Goal: Transaction & Acquisition: Purchase product/service

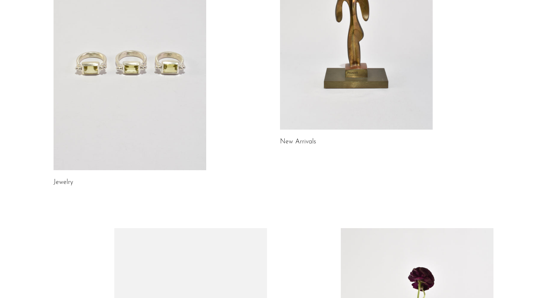
scroll to position [139, 0]
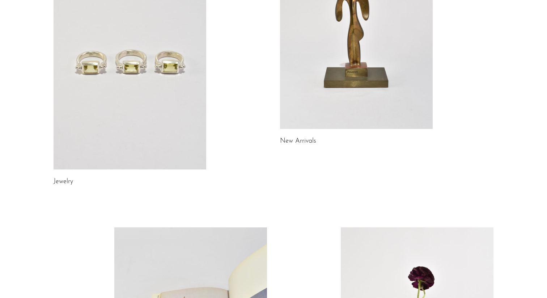
click at [103, 153] on link at bounding box center [130, 63] width 153 height 214
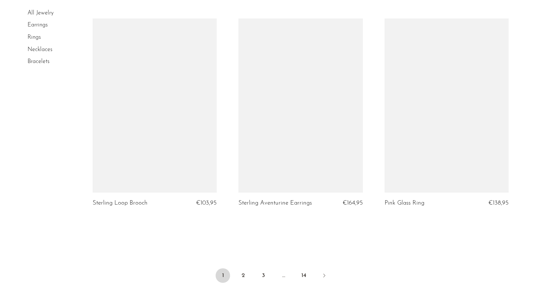
scroll to position [2331, 0]
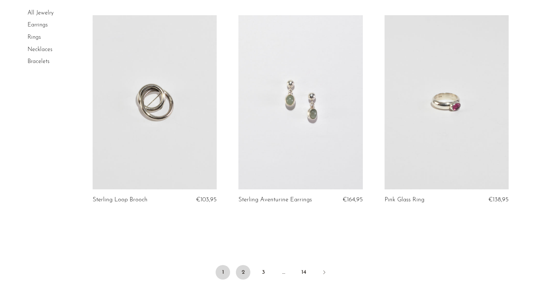
click at [243, 265] on link "2" at bounding box center [243, 272] width 14 height 14
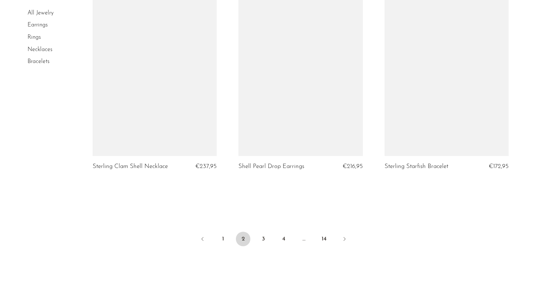
scroll to position [2391, 0]
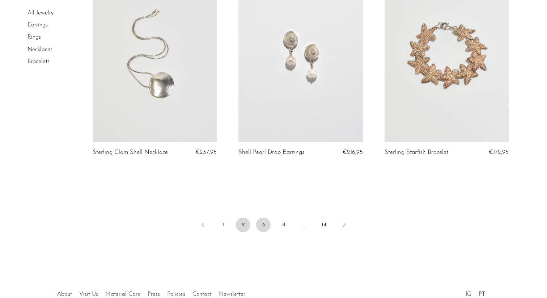
click at [265, 224] on link "3" at bounding box center [263, 224] width 14 height 14
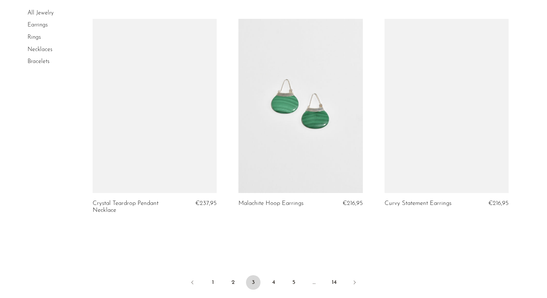
scroll to position [2360, 0]
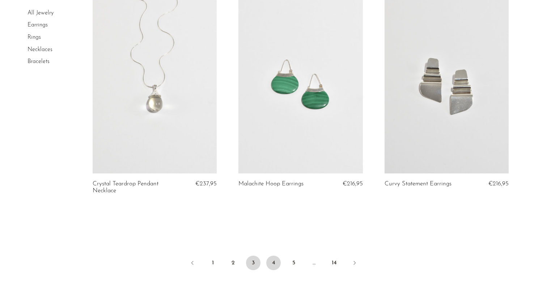
click at [275, 269] on link "4" at bounding box center [273, 262] width 14 height 14
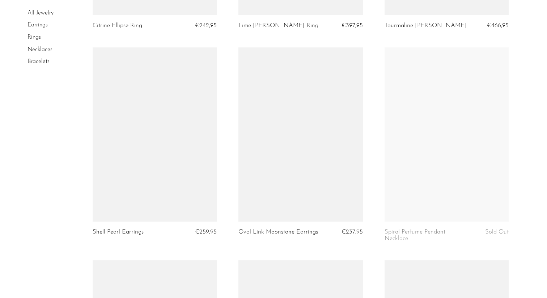
scroll to position [1069, 0]
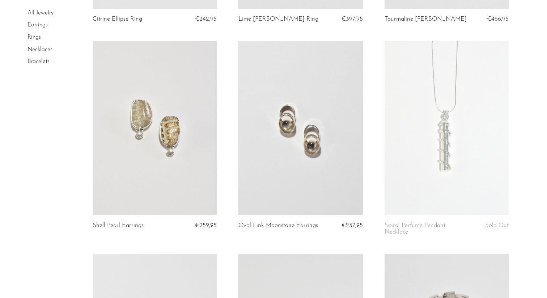
click at [226, 139] on article "Shell Pearl Earrings €259,95" at bounding box center [155, 147] width 146 height 213
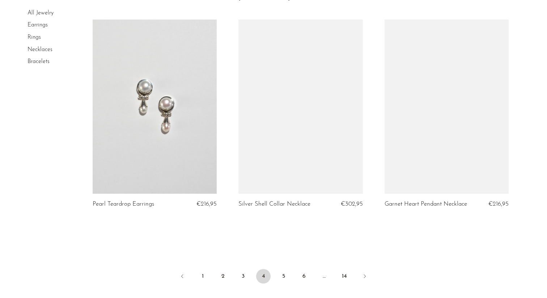
scroll to position [2347, 0]
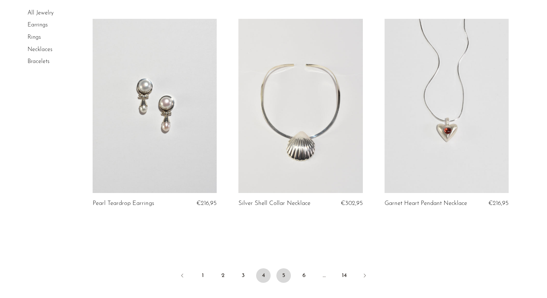
click at [283, 283] on link "5" at bounding box center [283, 275] width 14 height 14
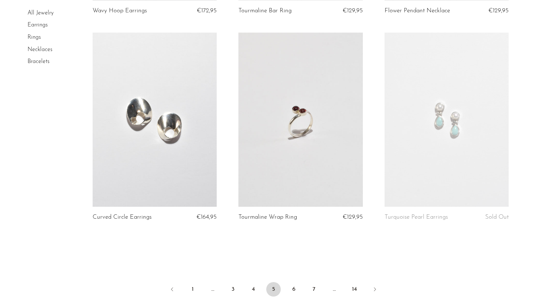
scroll to position [2366, 0]
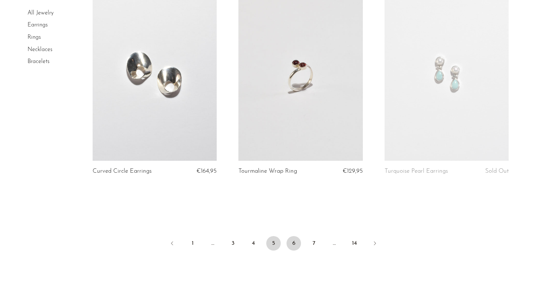
click at [294, 243] on link "6" at bounding box center [294, 243] width 14 height 14
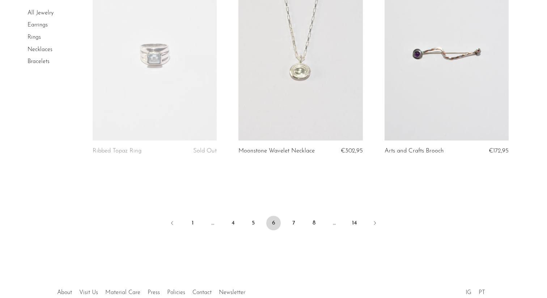
scroll to position [2371, 0]
click at [293, 226] on link "7" at bounding box center [294, 224] width 14 height 14
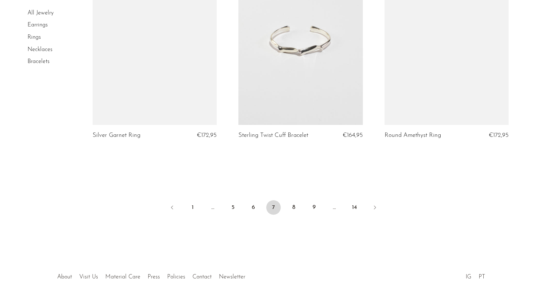
scroll to position [2411, 0]
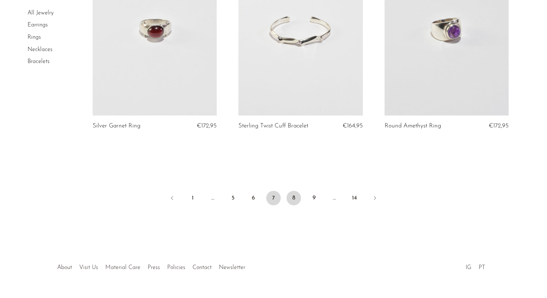
click at [293, 191] on link "8" at bounding box center [294, 198] width 14 height 14
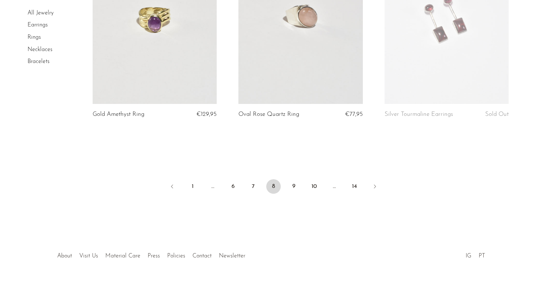
scroll to position [2425, 0]
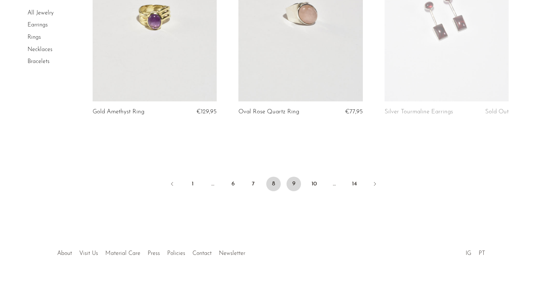
click at [297, 183] on link "9" at bounding box center [294, 184] width 14 height 14
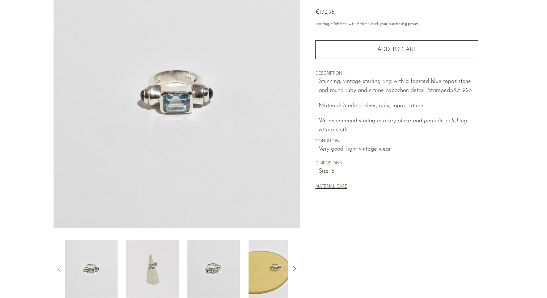
scroll to position [173, 0]
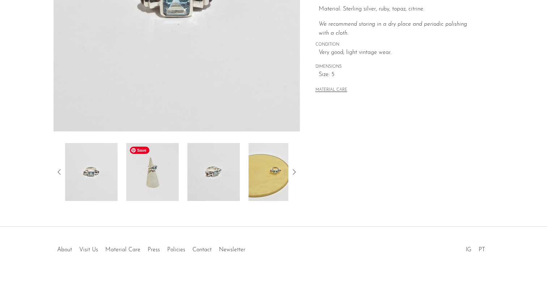
click at [169, 180] on img at bounding box center [152, 172] width 52 height 58
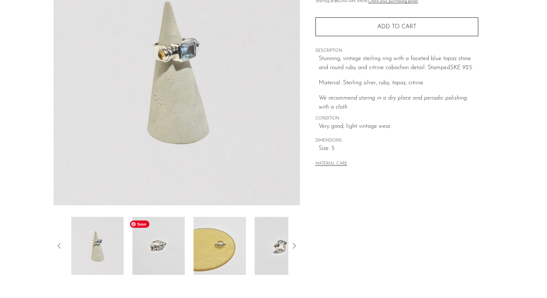
scroll to position [95, 0]
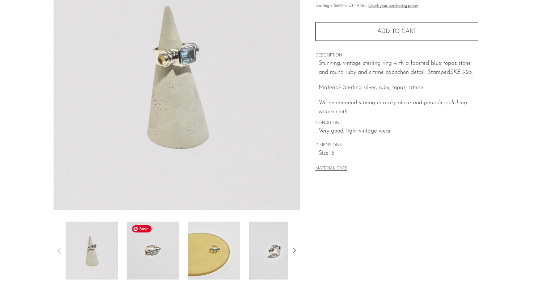
click at [165, 255] on img at bounding box center [153, 250] width 52 height 58
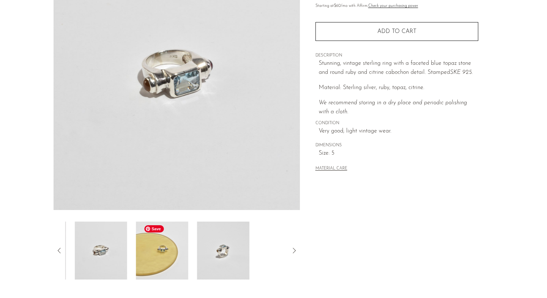
click at [165, 255] on img at bounding box center [162, 250] width 52 height 58
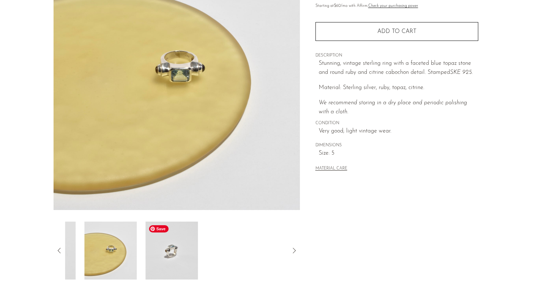
click at [165, 255] on img at bounding box center [171, 250] width 52 height 58
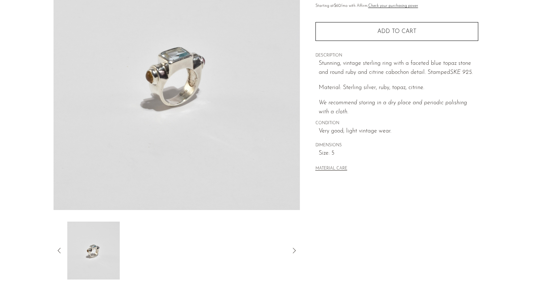
click at [165, 255] on div at bounding box center [176, 250] width 223 height 58
click at [294, 250] on icon at bounding box center [294, 250] width 9 height 9
click at [60, 246] on icon at bounding box center [59, 250] width 9 height 9
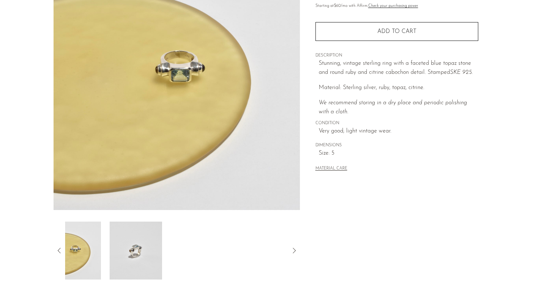
click at [60, 246] on icon at bounding box center [59, 250] width 9 height 9
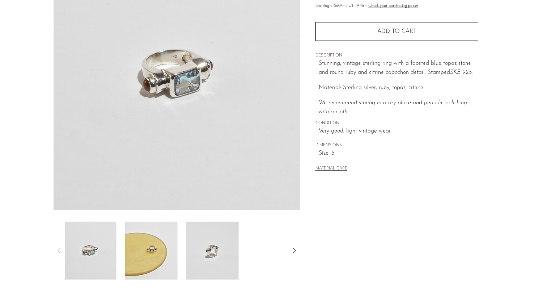
click at [60, 246] on icon at bounding box center [59, 250] width 9 height 9
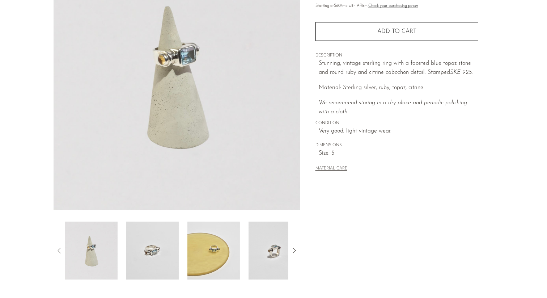
click at [60, 246] on icon at bounding box center [59, 250] width 9 height 9
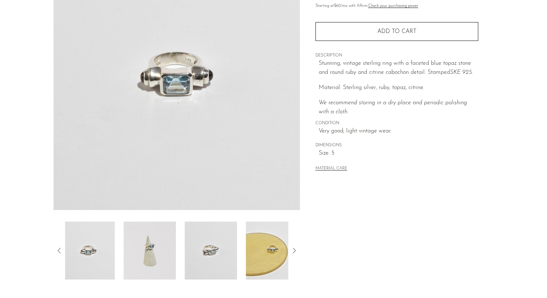
click at [60, 246] on icon at bounding box center [59, 250] width 9 height 9
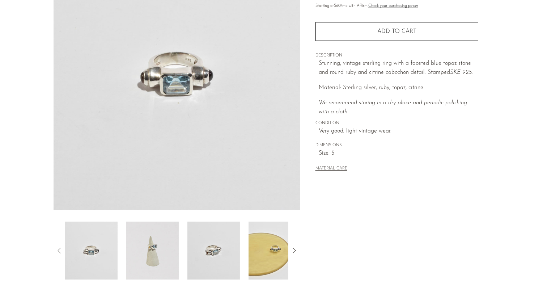
scroll to position [0, 0]
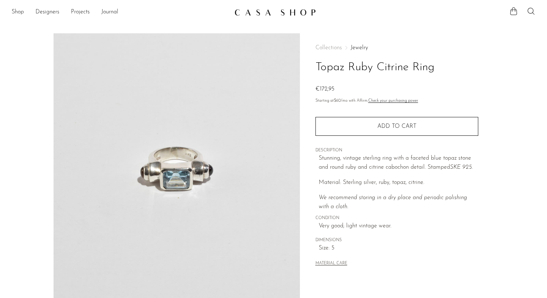
click at [327, 47] on span "Collections" at bounding box center [328, 48] width 26 height 6
click at [356, 48] on link "Jewelry" at bounding box center [359, 48] width 17 height 6
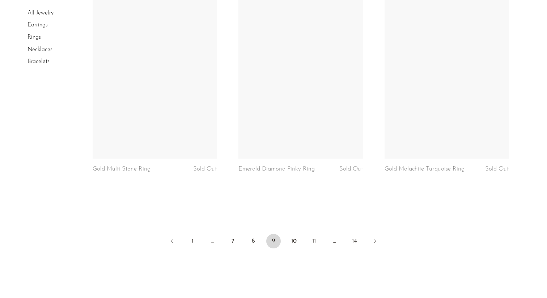
scroll to position [2375, 0]
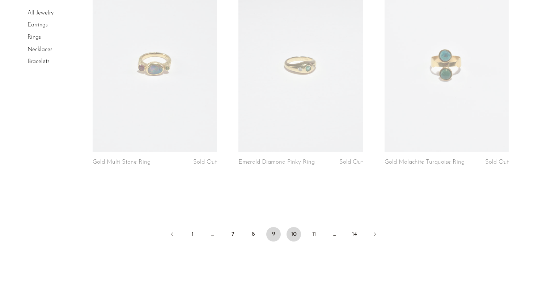
click at [294, 232] on link "10" at bounding box center [294, 234] width 14 height 14
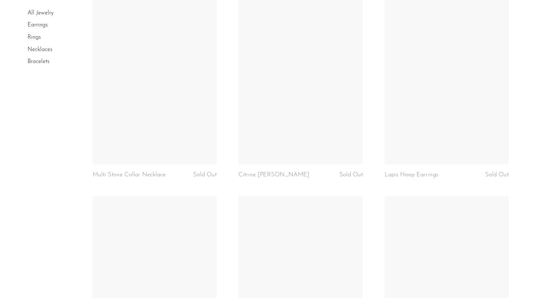
scroll to position [1438, 0]
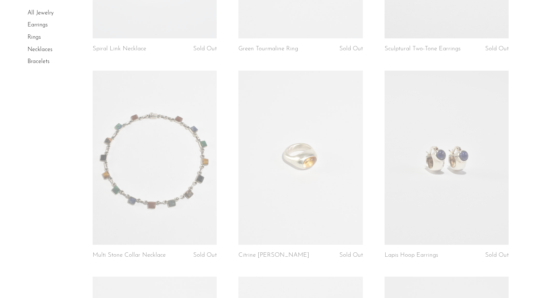
click at [332, 157] on link at bounding box center [300, 158] width 124 height 174
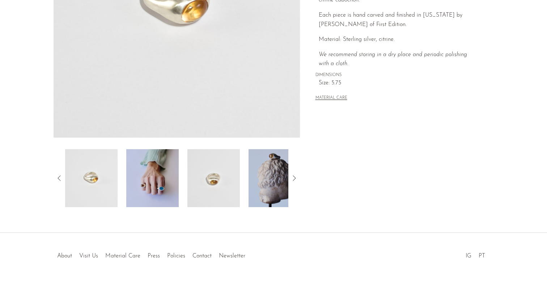
scroll to position [173, 0]
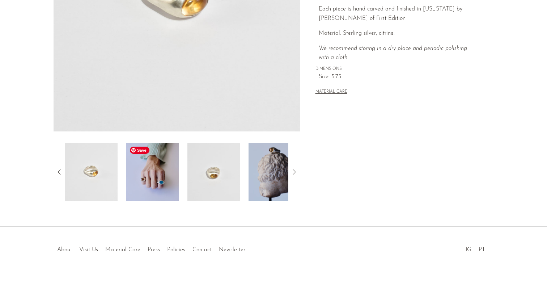
click at [159, 182] on img at bounding box center [152, 172] width 52 height 58
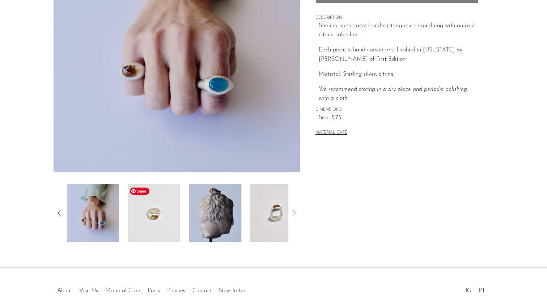
scroll to position [130, 0]
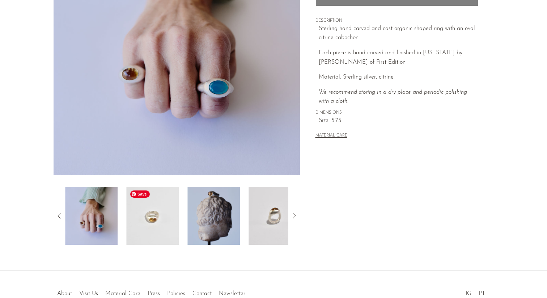
click at [156, 204] on img at bounding box center [152, 216] width 52 height 58
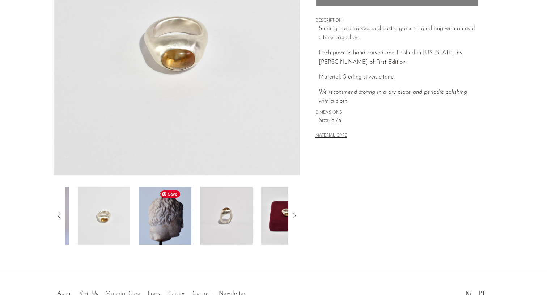
click at [177, 212] on img at bounding box center [165, 216] width 52 height 58
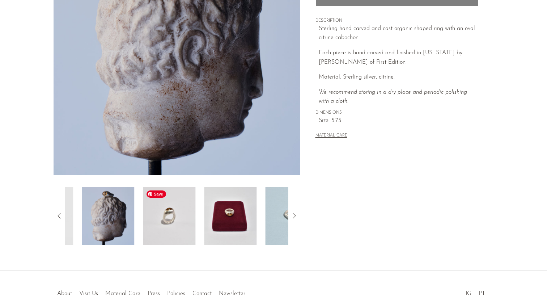
click at [177, 212] on img at bounding box center [169, 216] width 52 height 58
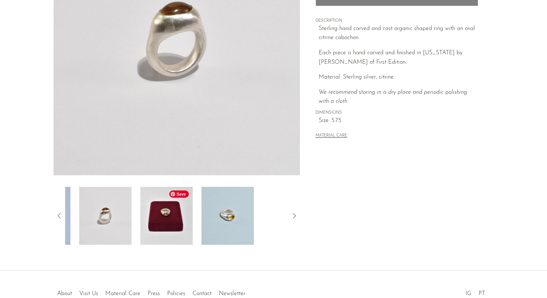
click at [178, 212] on img at bounding box center [166, 216] width 52 height 58
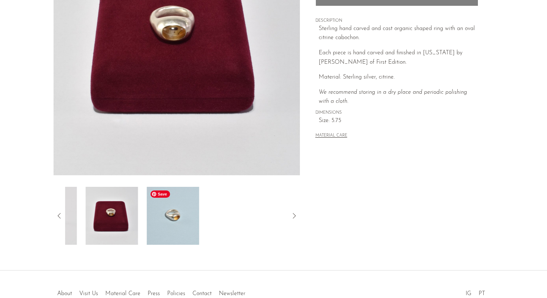
click at [178, 212] on img at bounding box center [173, 216] width 52 height 58
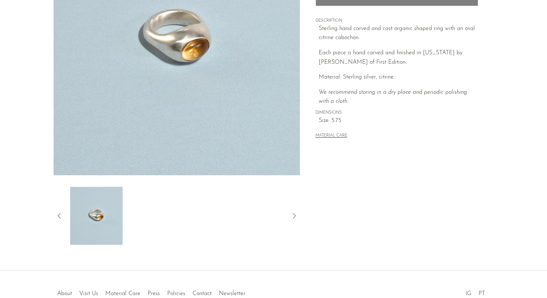
click at [211, 216] on div at bounding box center [176, 216] width 223 height 58
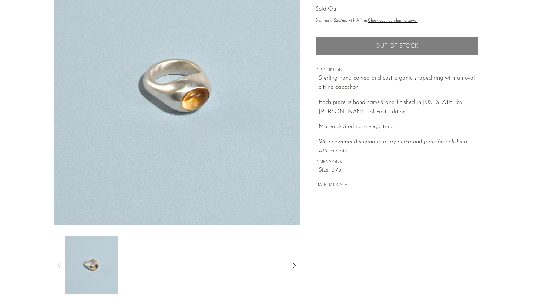
scroll to position [80, 0]
drag, startPoint x: 424, startPoint y: 101, endPoint x: 330, endPoint y: 112, distance: 94.0
click at [330, 112] on p "Each piece is hand carved and finished in Virginia by Shauna Dunn of First Edit…" at bounding box center [399, 107] width 160 height 18
click at [370, 111] on p "Each piece is hand carved and finished in Virginia by Shauna Dunn of First Edit…" at bounding box center [399, 107] width 160 height 18
drag, startPoint x: 452, startPoint y: 100, endPoint x: 331, endPoint y: 113, distance: 122.2
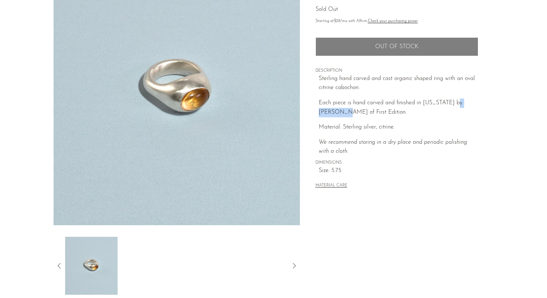
click at [331, 113] on p "Each piece is hand carved and finished in Virginia by Shauna Dunn of First Edit…" at bounding box center [399, 107] width 160 height 18
copy p "[PERSON_NAME]"
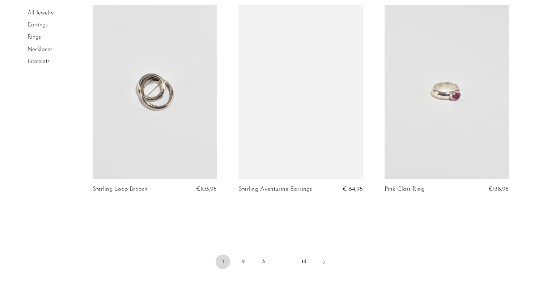
scroll to position [2339, 0]
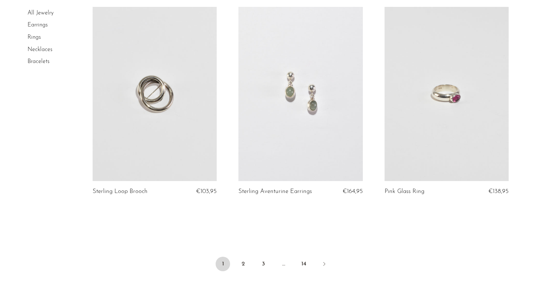
click at [35, 37] on link "Rings" at bounding box center [33, 37] width 13 height 6
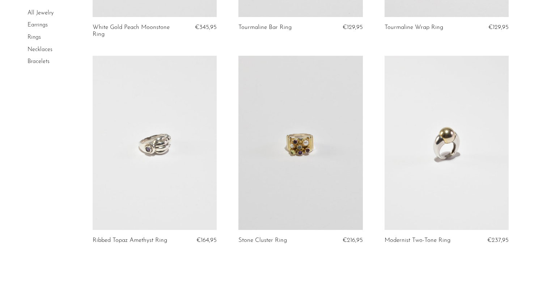
scroll to position [2324, 0]
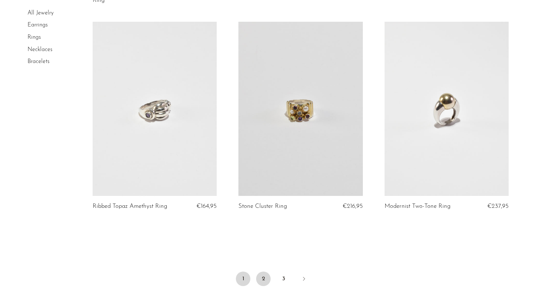
click at [262, 274] on link "2" at bounding box center [263, 278] width 14 height 14
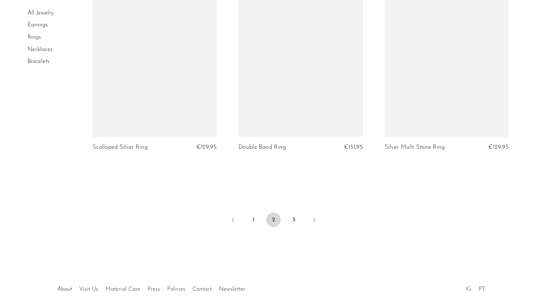
scroll to position [2409, 0]
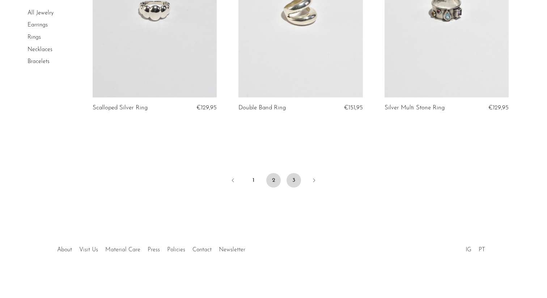
click at [293, 175] on link "3" at bounding box center [294, 180] width 14 height 14
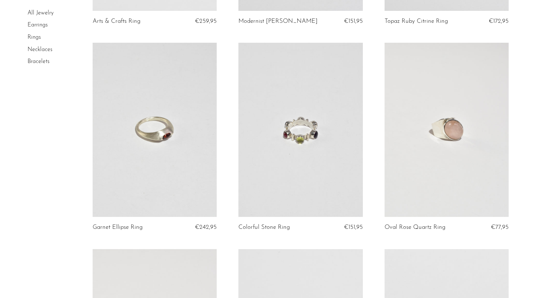
scroll to position [445, 0]
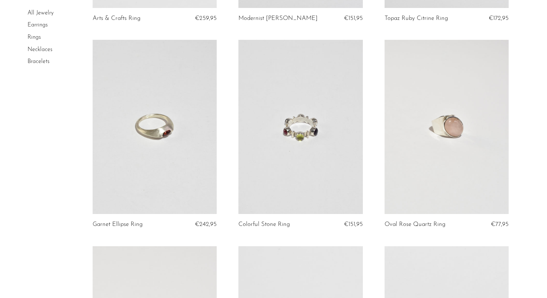
click at [228, 161] on article "Colorful Stone Ring €151,95" at bounding box center [301, 143] width 146 height 206
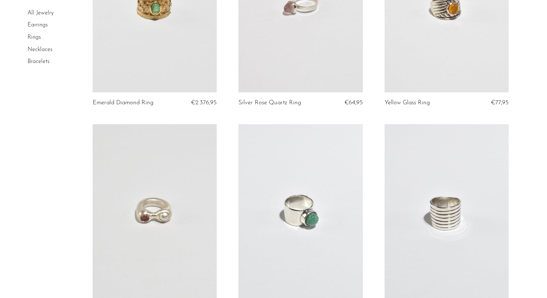
scroll to position [979, 0]
click at [170, 202] on link at bounding box center [155, 211] width 124 height 174
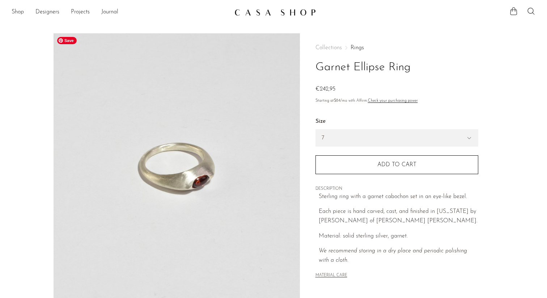
scroll to position [173, 0]
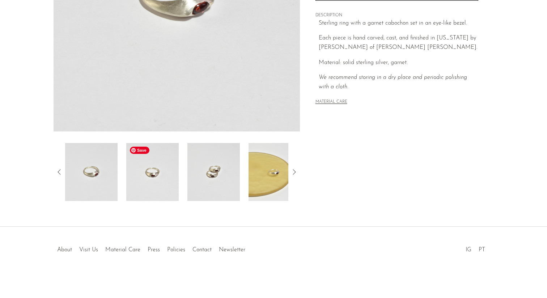
click at [137, 179] on img at bounding box center [152, 172] width 52 height 58
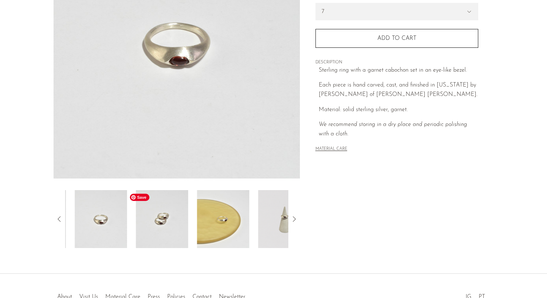
scroll to position [119, 0]
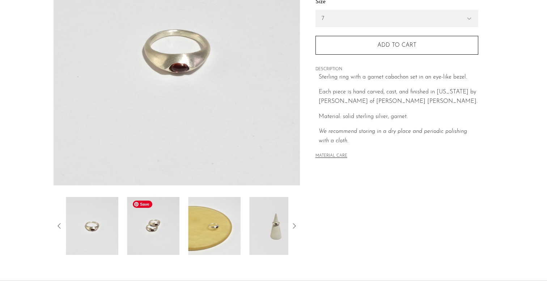
click at [156, 225] on img at bounding box center [153, 226] width 52 height 58
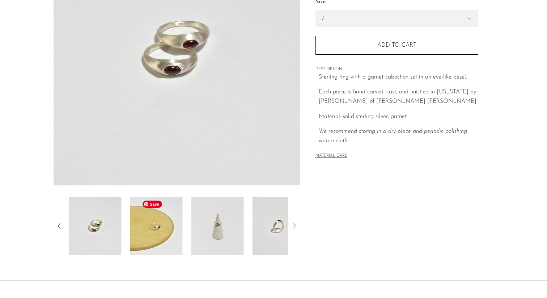
click at [170, 233] on img at bounding box center [156, 226] width 52 height 58
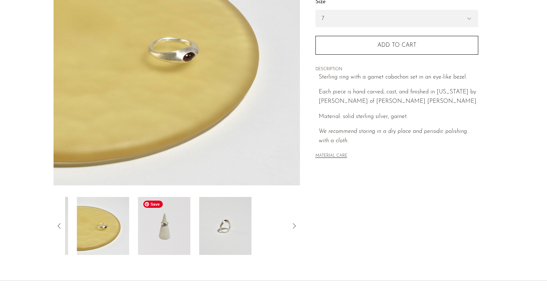
click at [170, 233] on img at bounding box center [164, 226] width 52 height 58
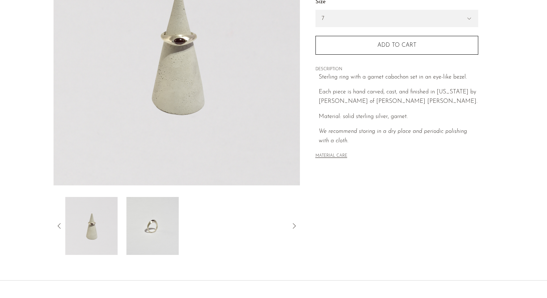
click at [185, 47] on img at bounding box center [177, 49] width 246 height 271
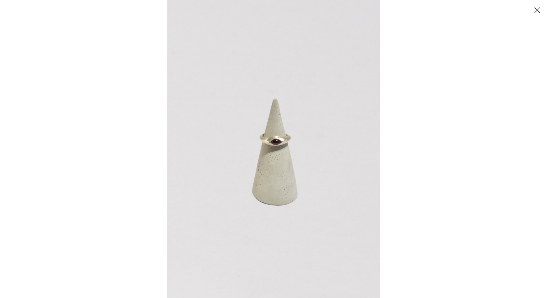
click at [260, 143] on img at bounding box center [273, 149] width 213 height 298
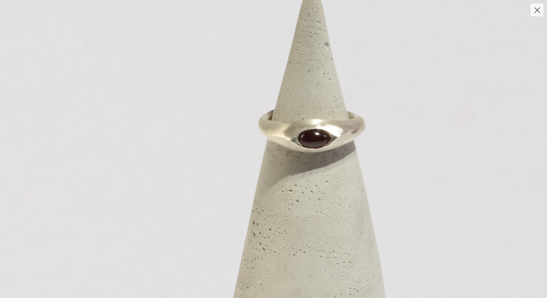
click at [534, 14] on button "Close" at bounding box center [537, 10] width 13 height 13
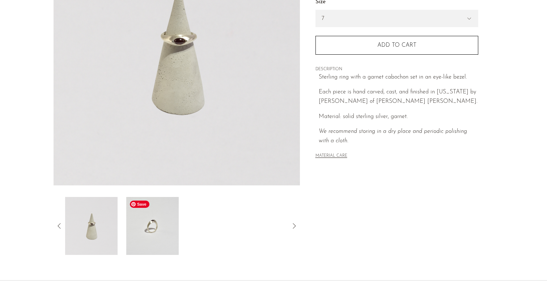
click at [156, 226] on img at bounding box center [152, 226] width 52 height 58
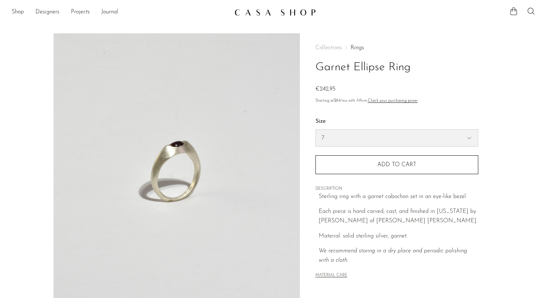
click at [349, 138] on select "7 6" at bounding box center [397, 138] width 162 height 17
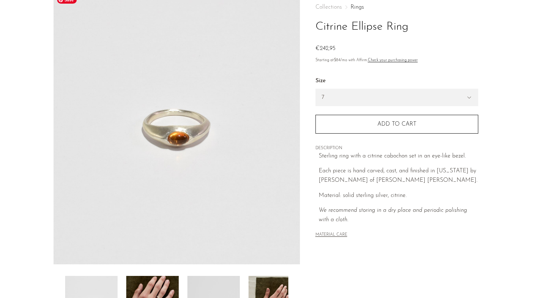
scroll to position [40, 0]
click at [347, 98] on select "7 6" at bounding box center [397, 98] width 162 height 17
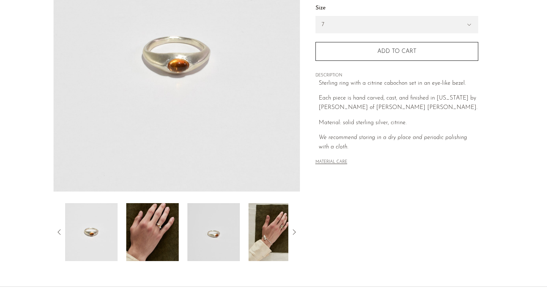
scroll to position [118, 0]
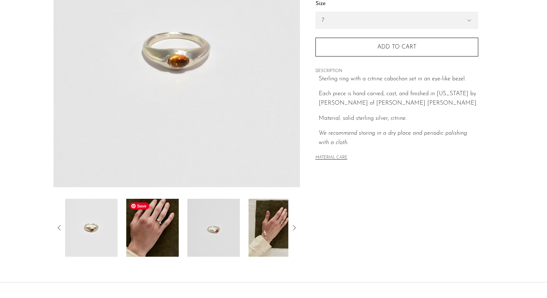
click at [156, 216] on img at bounding box center [152, 228] width 52 height 58
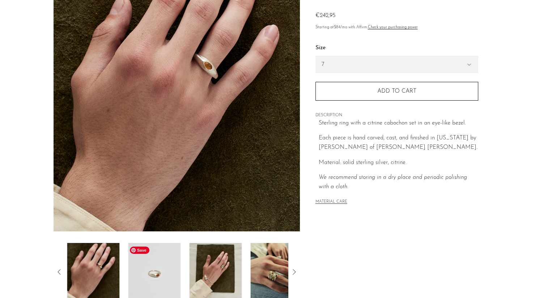
scroll to position [69, 0]
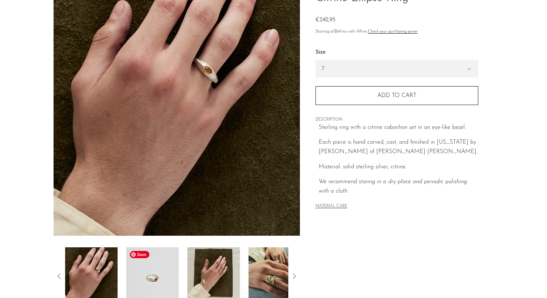
click at [143, 282] on img at bounding box center [152, 276] width 52 height 58
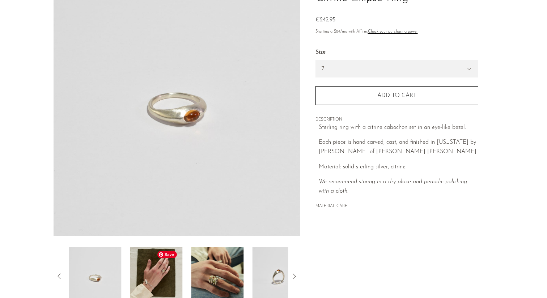
click at [161, 279] on img at bounding box center [156, 276] width 52 height 58
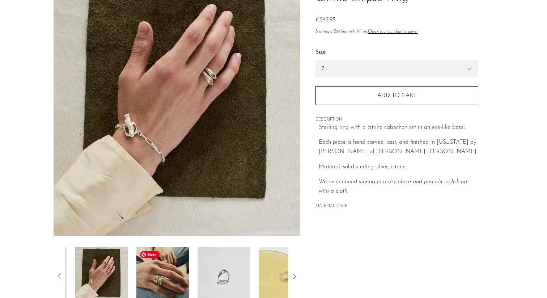
click at [160, 279] on img at bounding box center [162, 276] width 52 height 58
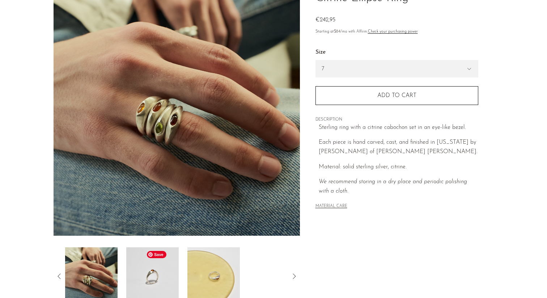
click at [148, 281] on img at bounding box center [152, 276] width 52 height 58
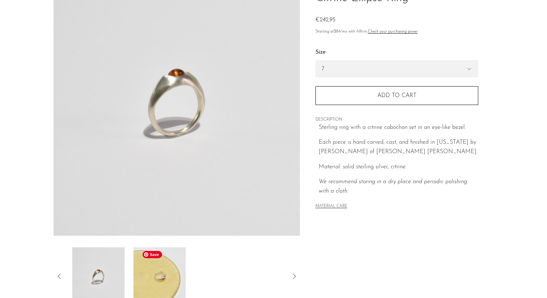
click at [149, 281] on img at bounding box center [159, 276] width 52 height 58
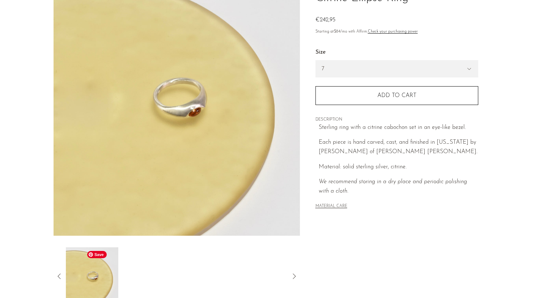
click at [60, 277] on icon at bounding box center [59, 276] width 9 height 9
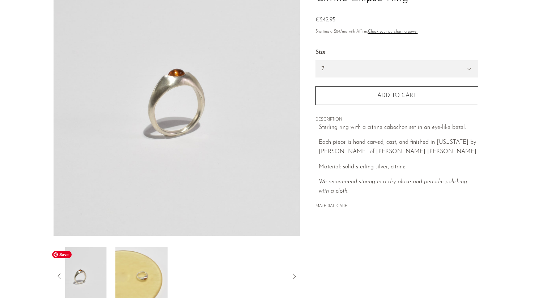
click at [80, 279] on img at bounding box center [80, 276] width 52 height 58
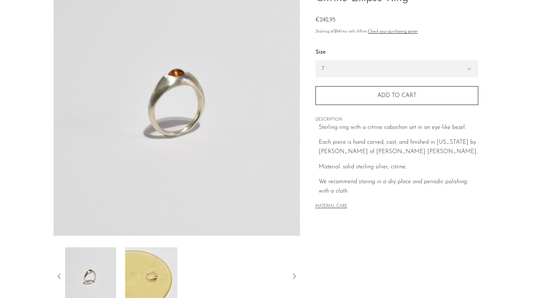
click at [60, 276] on icon at bounding box center [59, 276] width 9 height 9
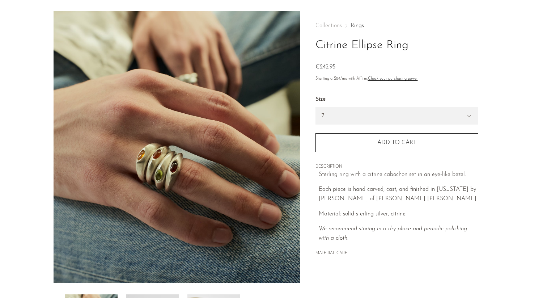
scroll to position [0, 0]
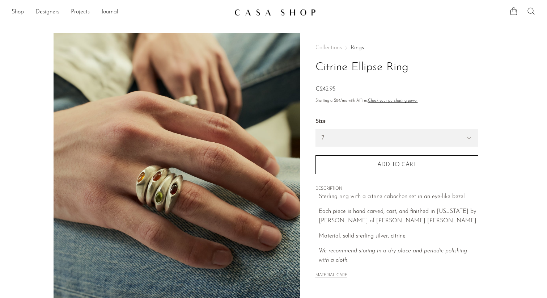
click at [313, 215] on div "Collections Rings Citrine Ellipse Ring €0 €242,95 Starting at $84 /mo with Affi…" at bounding box center [397, 203] width 194 height 341
click at [360, 47] on link "Rings" at bounding box center [357, 48] width 13 height 6
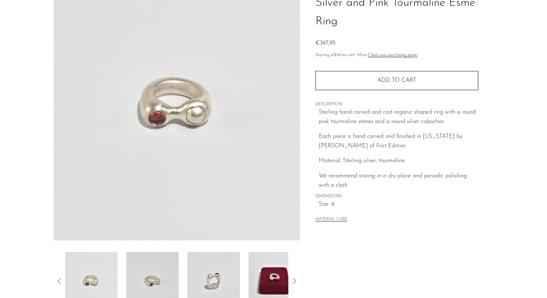
scroll to position [67, 0]
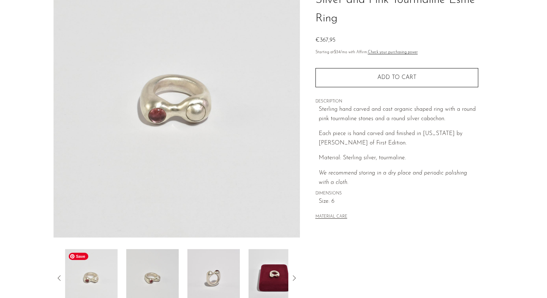
click at [104, 277] on img at bounding box center [91, 278] width 52 height 58
click at [153, 275] on img at bounding box center [152, 278] width 52 height 58
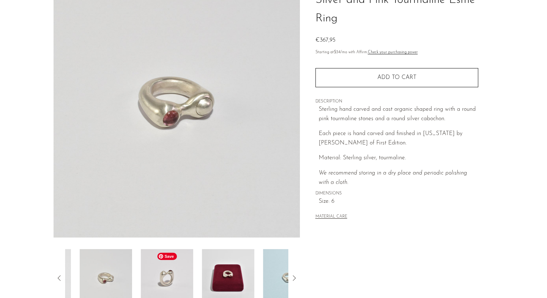
click at [183, 275] on img at bounding box center [167, 278] width 52 height 58
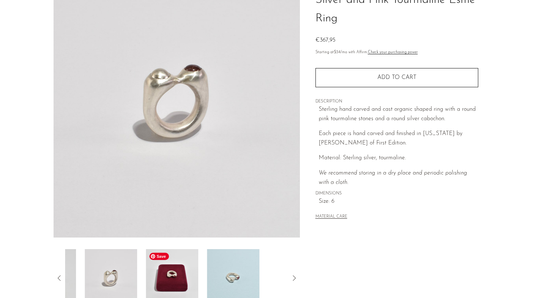
click at [183, 275] on img at bounding box center [172, 278] width 52 height 58
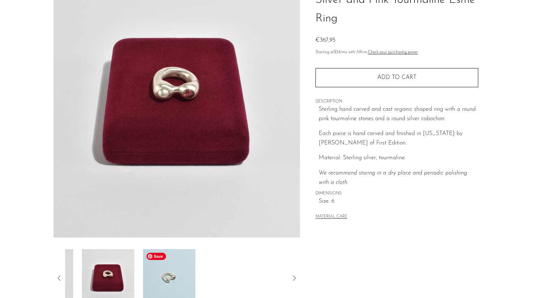
click at [183, 275] on img at bounding box center [169, 278] width 52 height 58
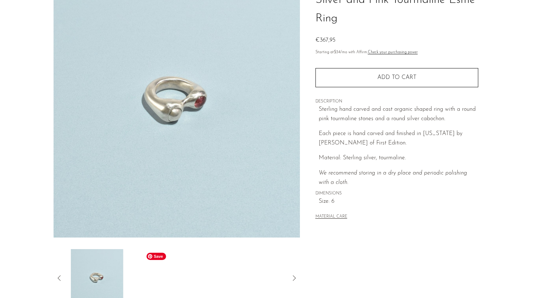
click at [183, 275] on div at bounding box center [176, 278] width 223 height 58
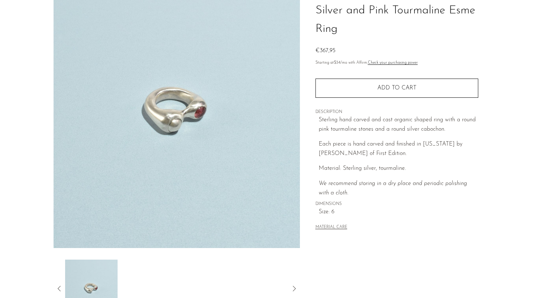
scroll to position [0, 0]
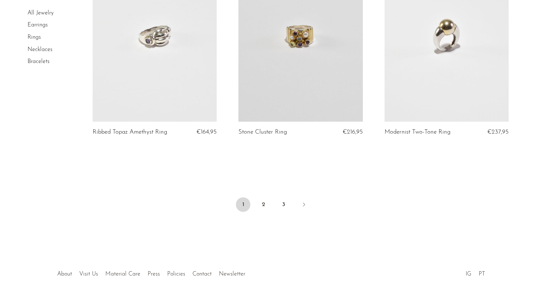
scroll to position [2423, 0]
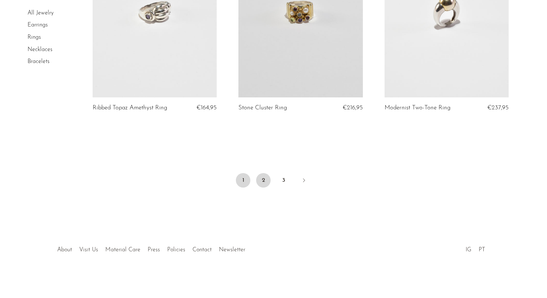
click at [265, 181] on link "2" at bounding box center [263, 180] width 14 height 14
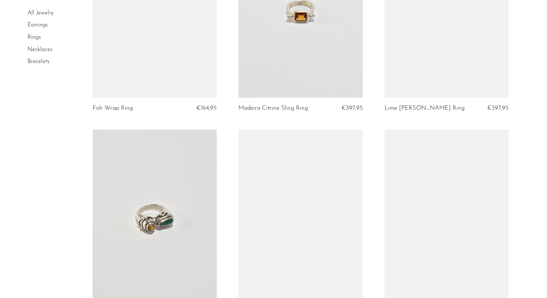
scroll to position [759, 0]
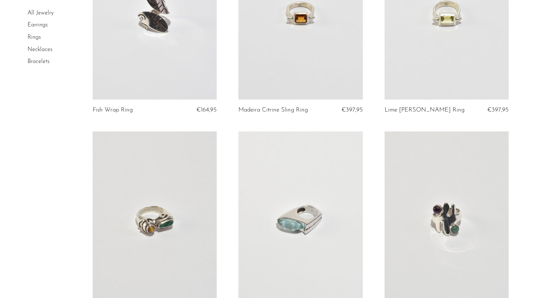
click at [454, 33] on link at bounding box center [447, 12] width 124 height 174
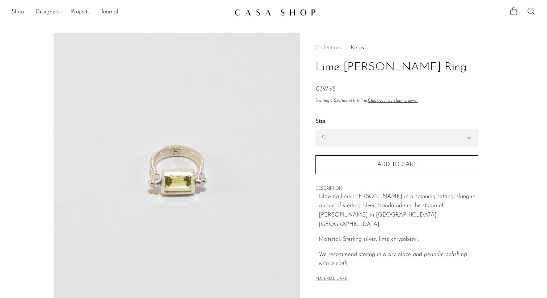
click at [343, 124] on label "Size" at bounding box center [396, 121] width 163 height 9
click at [339, 139] on select "6 7 8" at bounding box center [397, 138] width 162 height 17
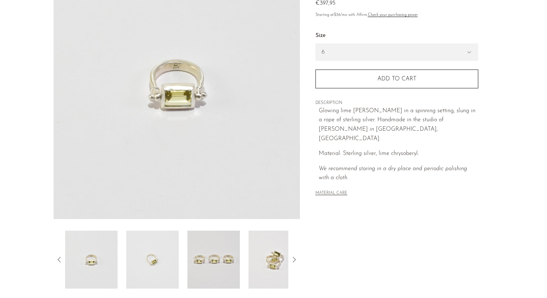
scroll to position [87, 0]
click at [164, 236] on img at bounding box center [152, 258] width 52 height 58
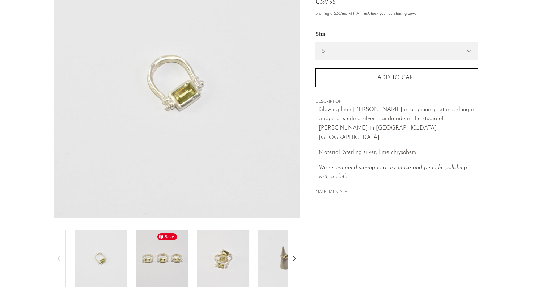
click at [175, 260] on img at bounding box center [162, 258] width 52 height 58
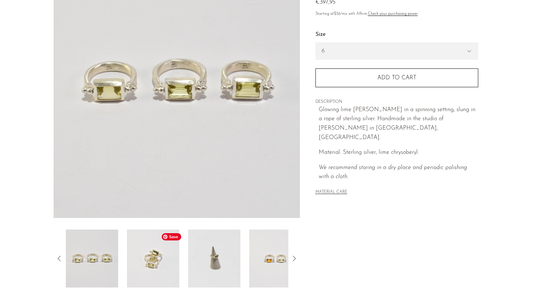
click at [169, 271] on img at bounding box center [153, 258] width 52 height 58
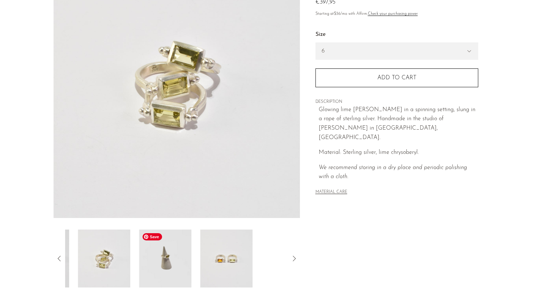
click at [169, 271] on img at bounding box center [165, 258] width 52 height 58
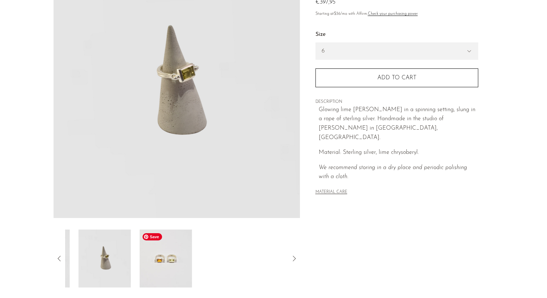
click at [169, 271] on img at bounding box center [166, 258] width 52 height 58
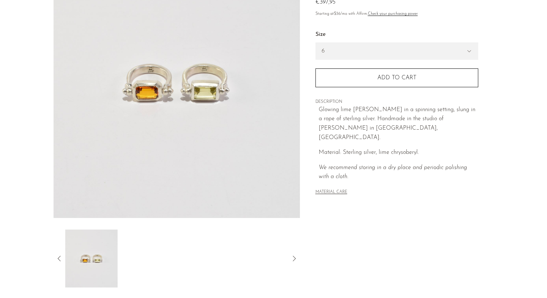
click at [194, 69] on img at bounding box center [177, 81] width 246 height 271
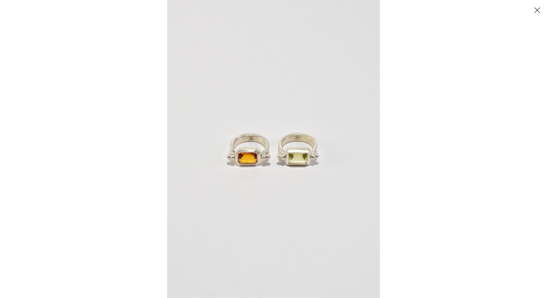
click at [295, 156] on img at bounding box center [273, 149] width 213 height 298
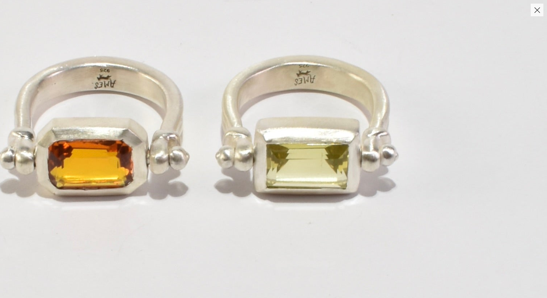
click at [537, 11] on button "Close" at bounding box center [537, 10] width 13 height 13
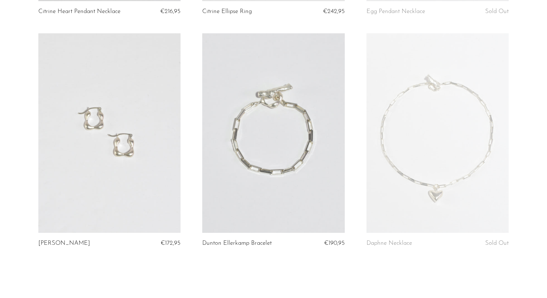
scroll to position [802, 0]
